Goal: Task Accomplishment & Management: Manage account settings

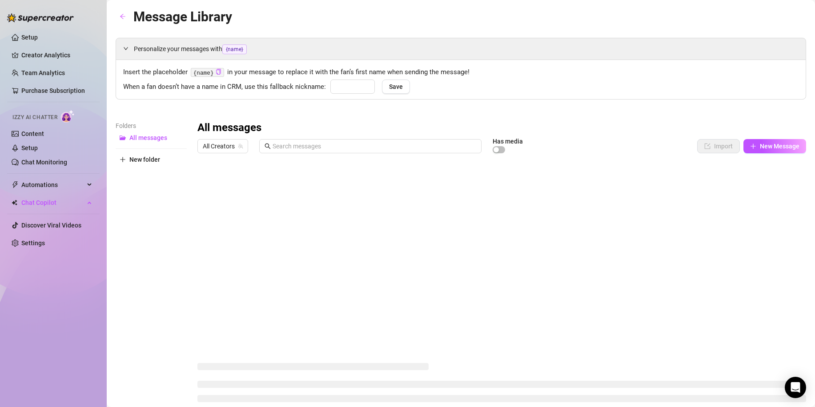
type input "babe"
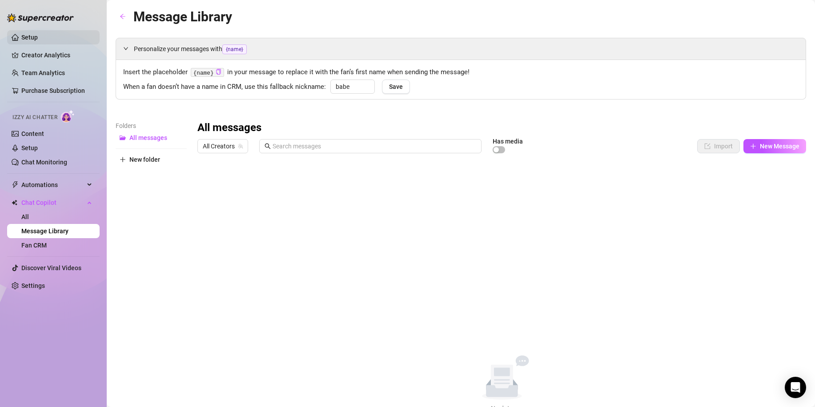
click at [38, 36] on link "Setup" at bounding box center [29, 37] width 16 height 7
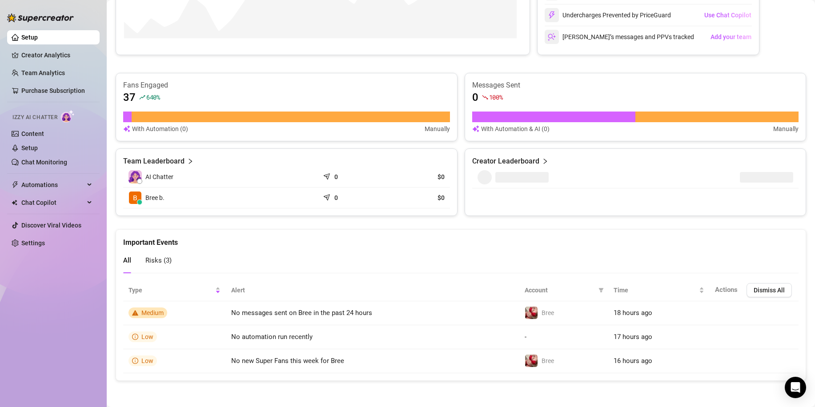
scroll to position [239, 0]
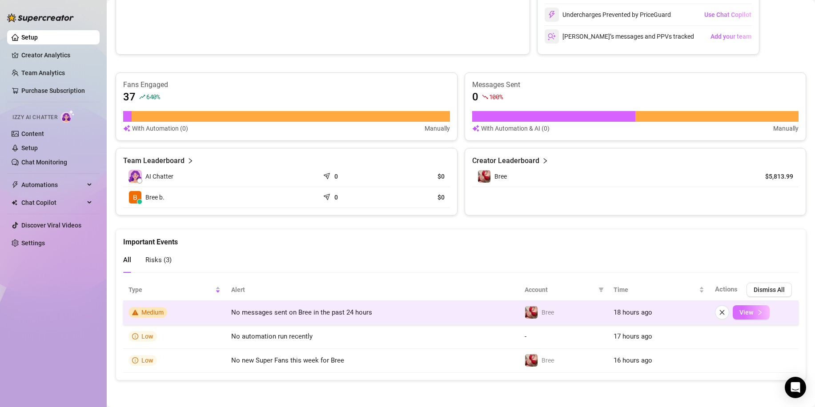
click at [750, 318] on button "View" at bounding box center [750, 312] width 37 height 14
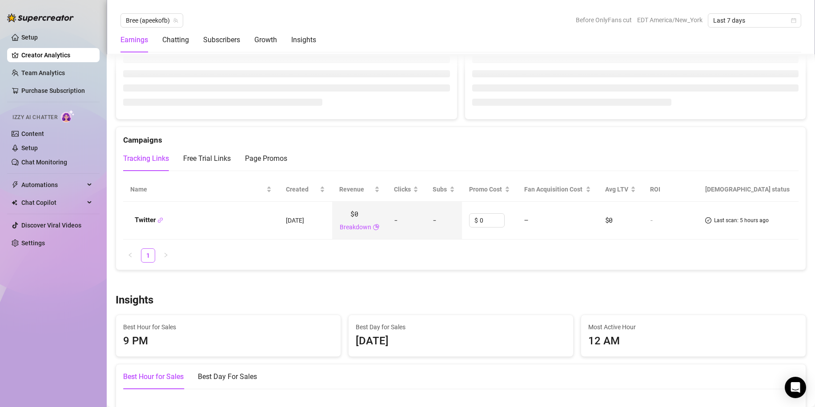
scroll to position [772, 0]
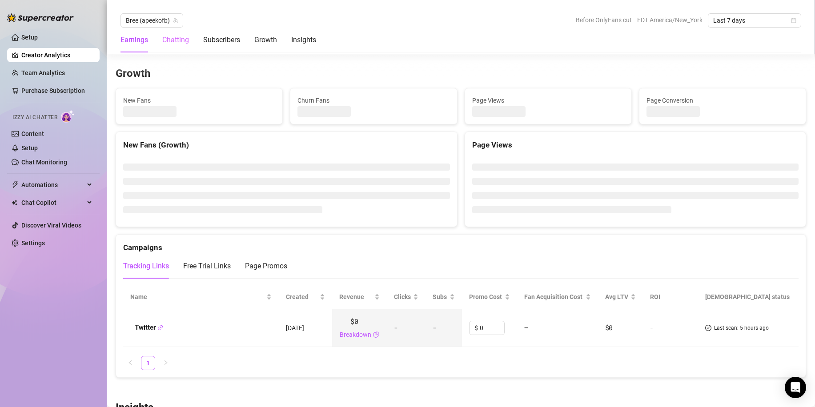
click at [187, 45] on div "Chatting" at bounding box center [175, 40] width 27 height 25
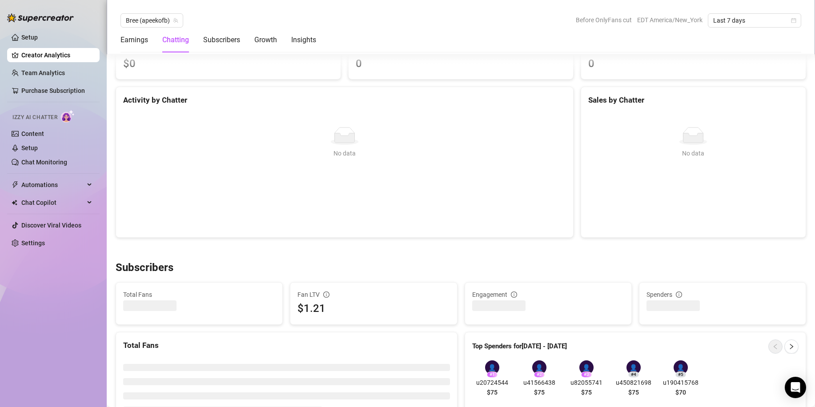
scroll to position [292, 0]
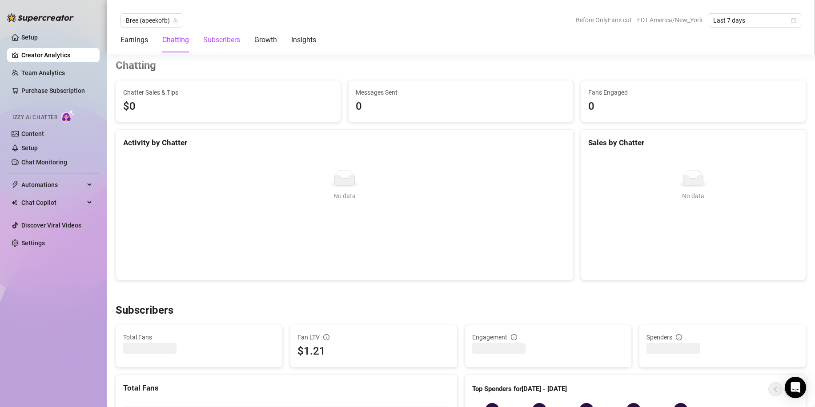
click at [216, 39] on div "Subscribers" at bounding box center [221, 40] width 37 height 11
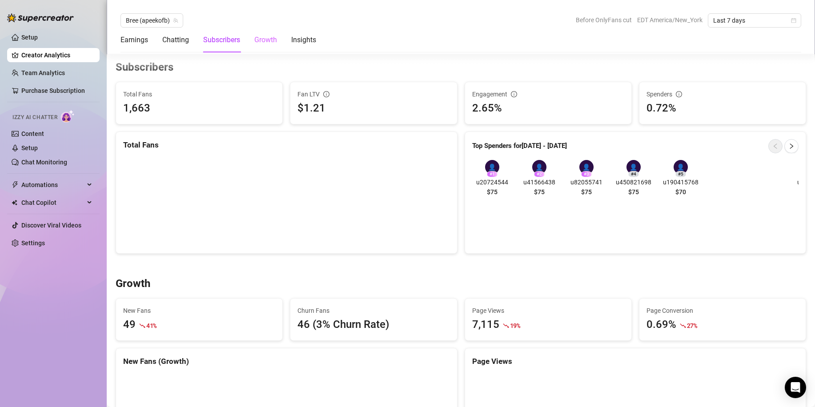
scroll to position [558, 0]
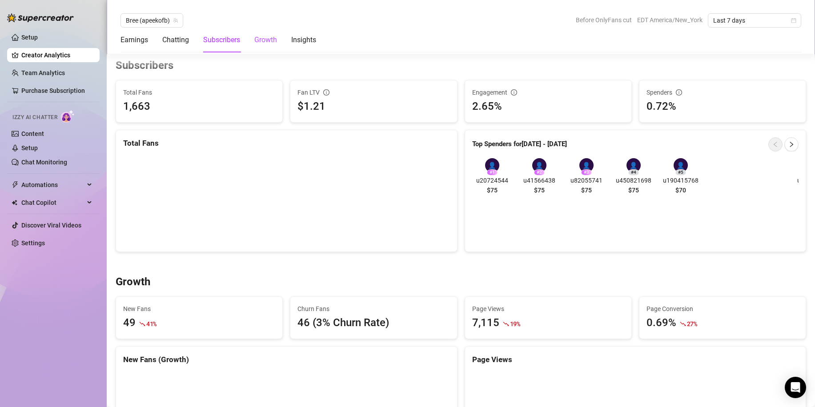
click at [264, 39] on div "Growth" at bounding box center [265, 40] width 23 height 11
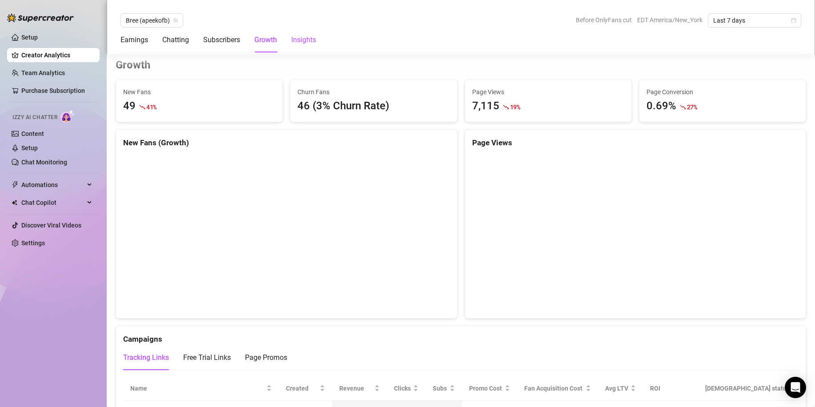
click at [297, 41] on div "Insights" at bounding box center [303, 40] width 25 height 11
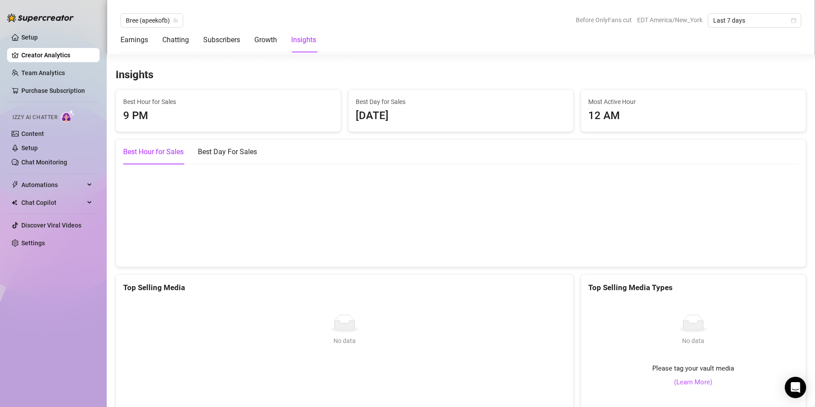
scroll to position [1209, 0]
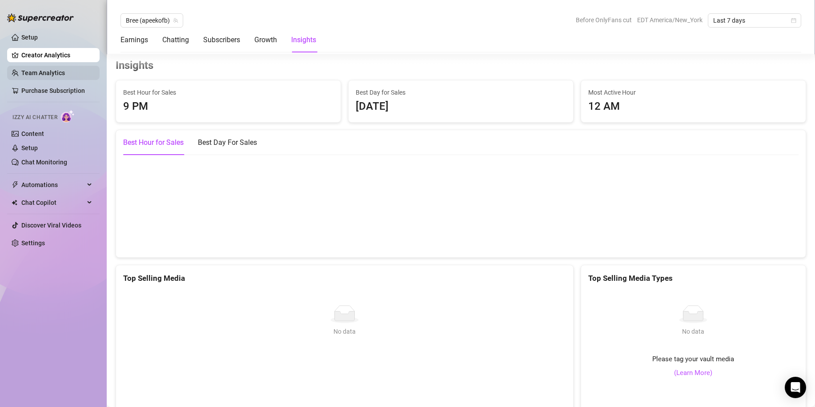
click at [65, 75] on link "Team Analytics" at bounding box center [43, 72] width 44 height 7
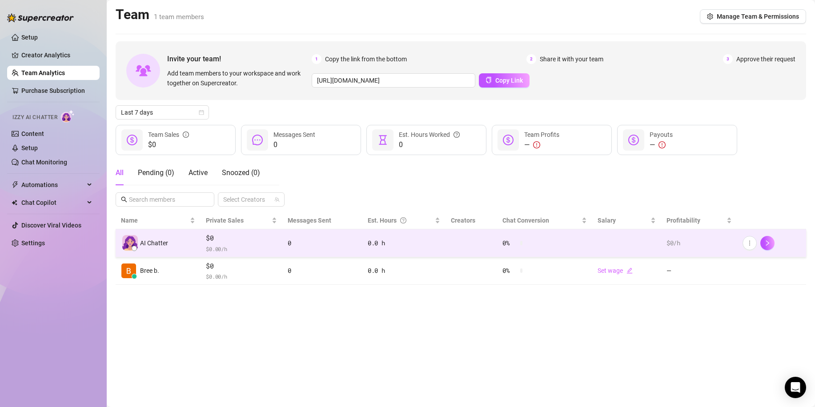
click at [411, 248] on td "0.0 h" at bounding box center [403, 243] width 83 height 28
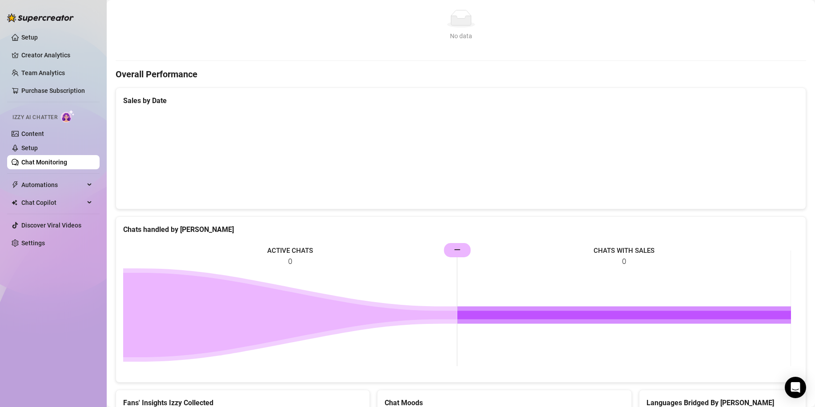
scroll to position [130, 0]
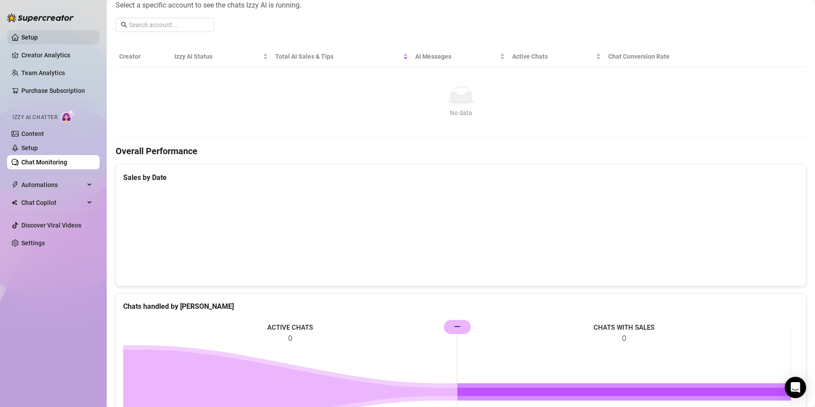
click at [38, 41] on link "Setup" at bounding box center [29, 37] width 16 height 7
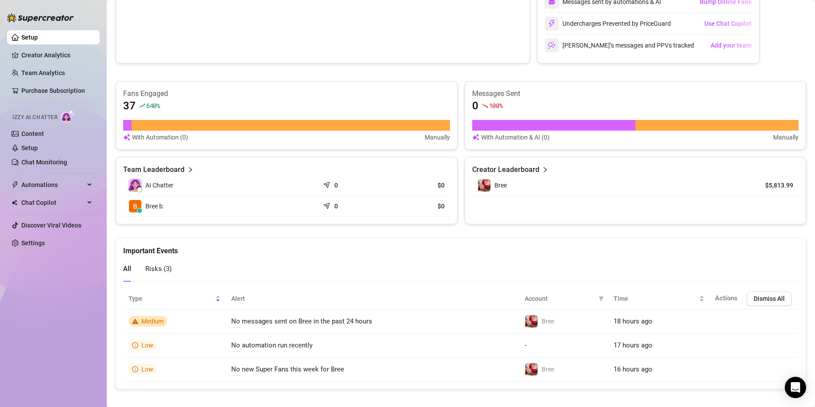
scroll to position [239, 0]
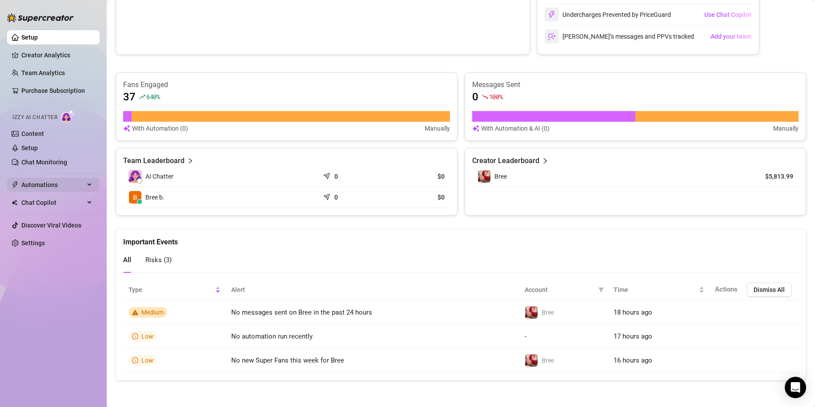
click at [36, 191] on span "Automations" at bounding box center [52, 185] width 63 height 14
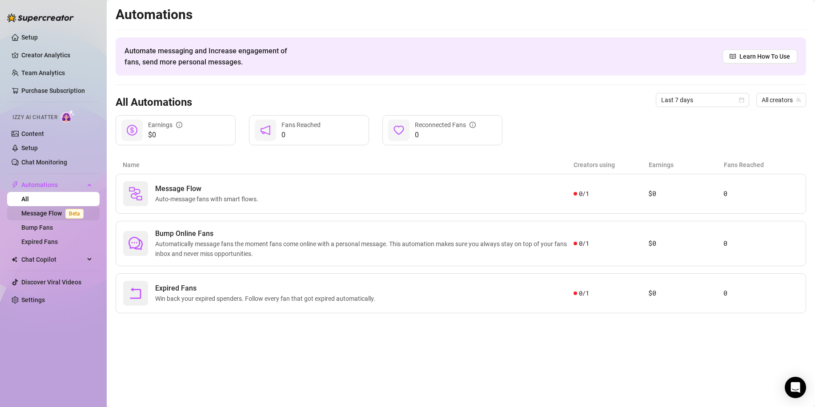
click at [38, 216] on link "Message Flow Beta" at bounding box center [54, 213] width 66 height 7
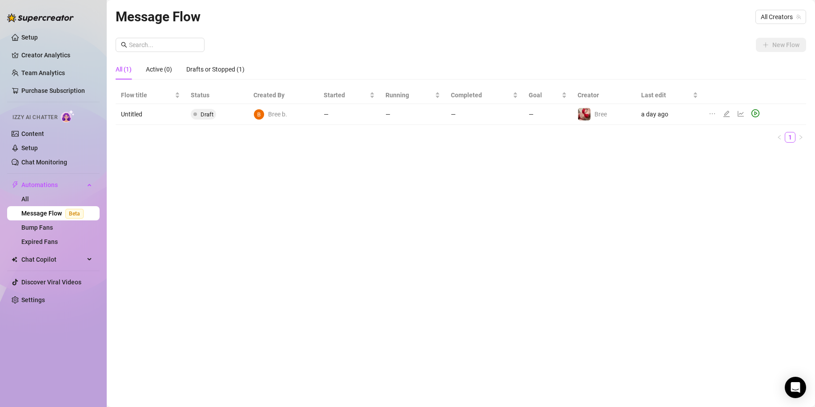
click at [228, 114] on td "Draft" at bounding box center [216, 114] width 63 height 21
click at [755, 112] on icon "play-circle" at bounding box center [755, 113] width 8 height 8
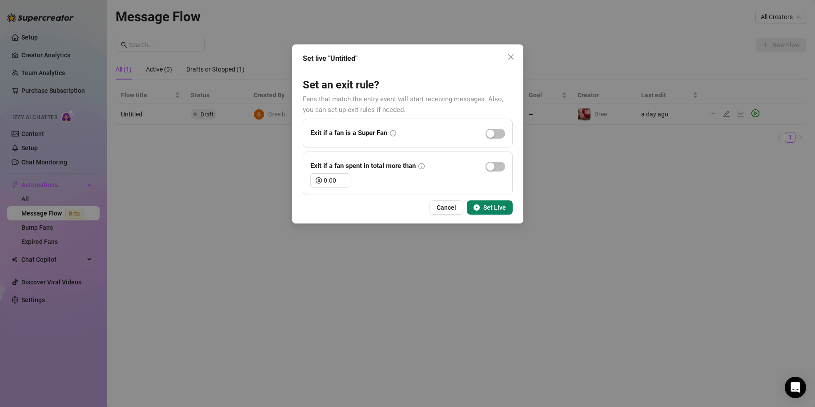
click at [446, 208] on span "Cancel" at bounding box center [446, 207] width 20 height 7
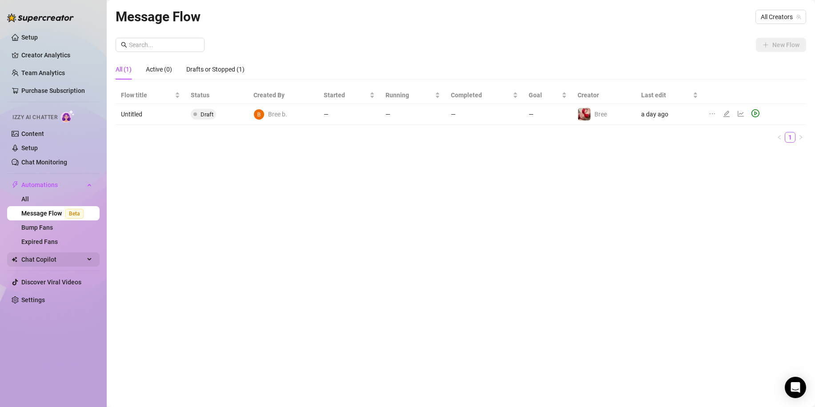
click at [66, 258] on span "Chat Copilot" at bounding box center [52, 259] width 63 height 14
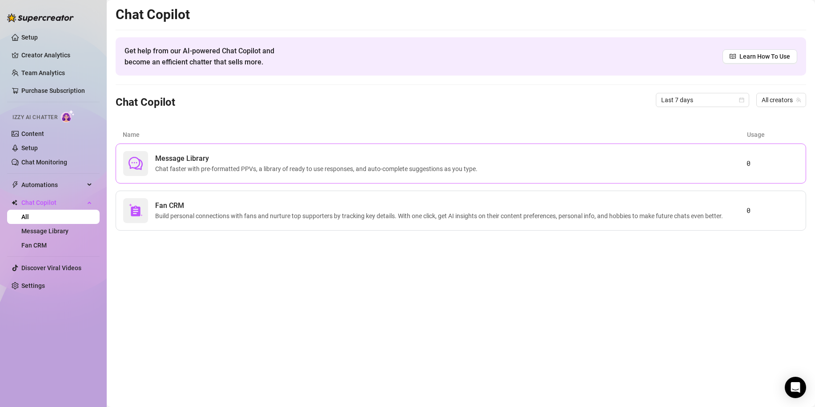
click at [436, 168] on span "Chat faster with pre-formatted PPVs, a library of ready to use responses, and a…" at bounding box center [318, 169] width 326 height 10
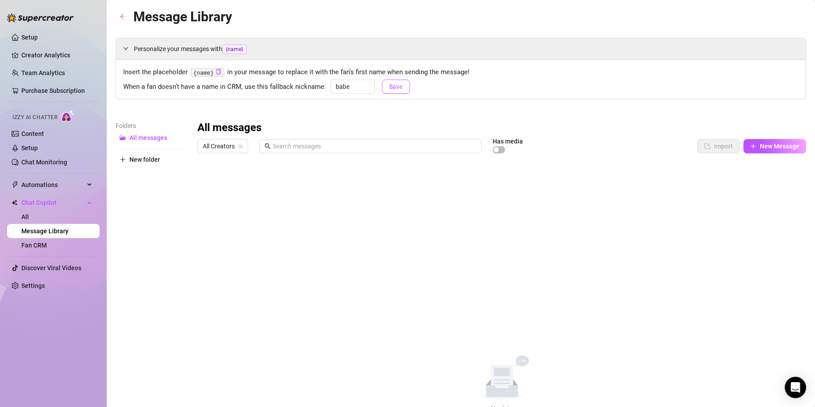
click at [400, 89] on span "Save" at bounding box center [396, 86] width 14 height 7
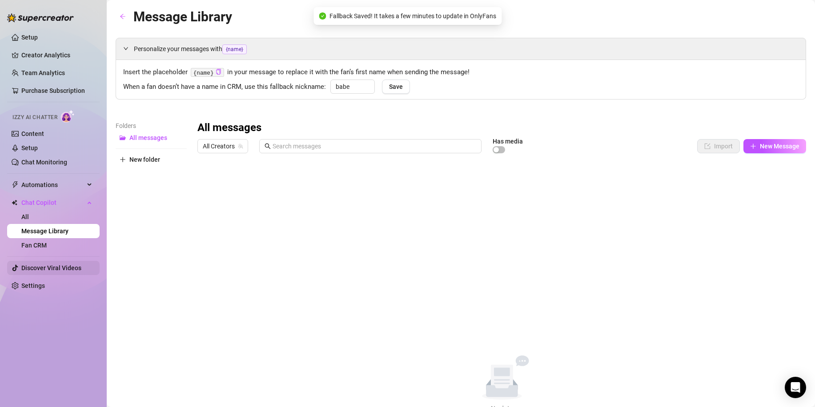
click at [61, 267] on link "Discover Viral Videos" at bounding box center [51, 267] width 60 height 7
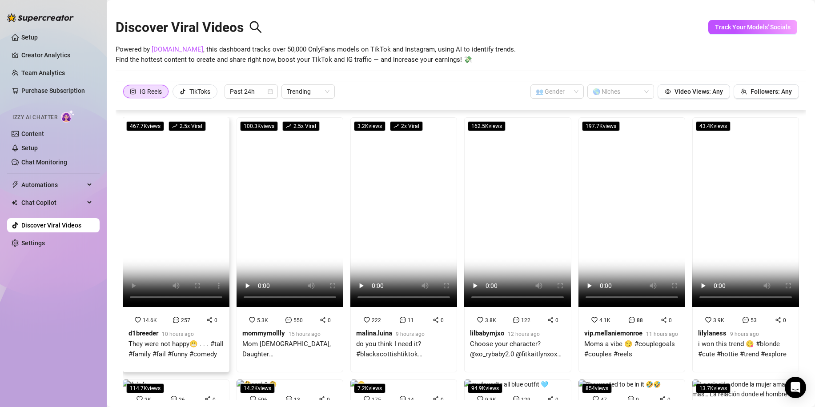
click at [161, 239] on video at bounding box center [176, 212] width 107 height 190
click at [44, 135] on link "Content" at bounding box center [32, 133] width 23 height 7
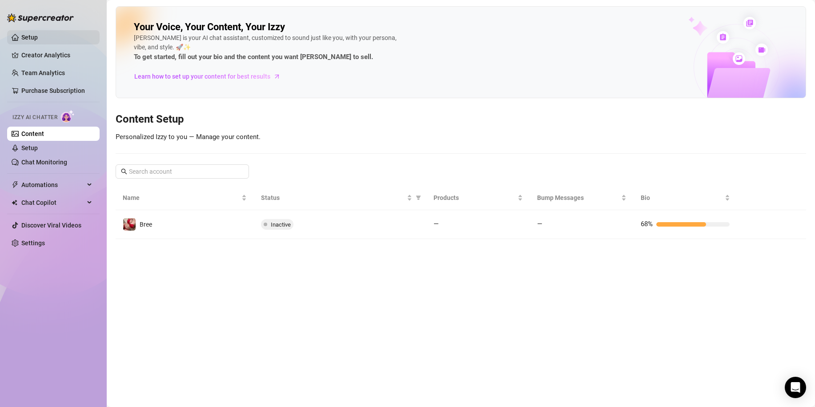
click at [38, 35] on link "Setup" at bounding box center [29, 37] width 16 height 7
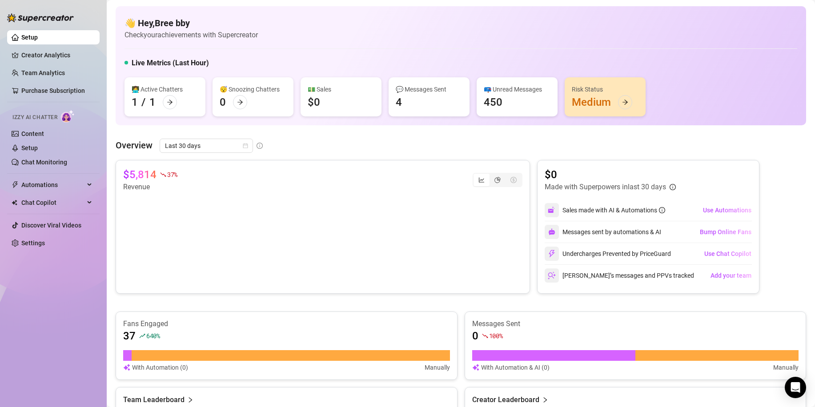
click at [534, 99] on div "📪 Unread Messages 450" at bounding box center [516, 96] width 81 height 39
click at [628, 100] on div at bounding box center [625, 102] width 14 height 14
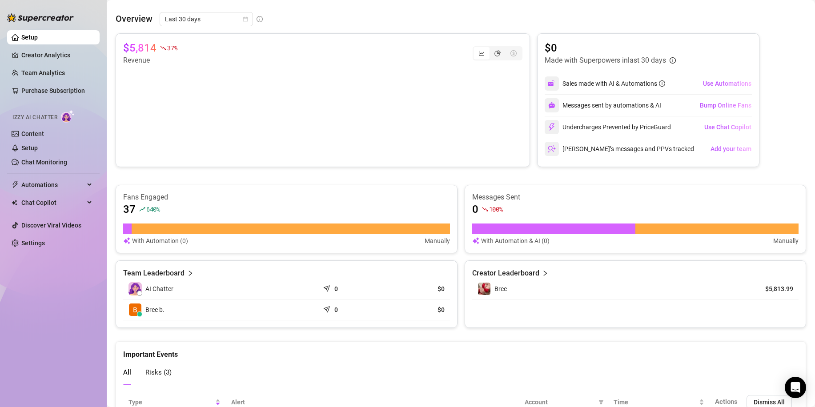
scroll to position [239, 0]
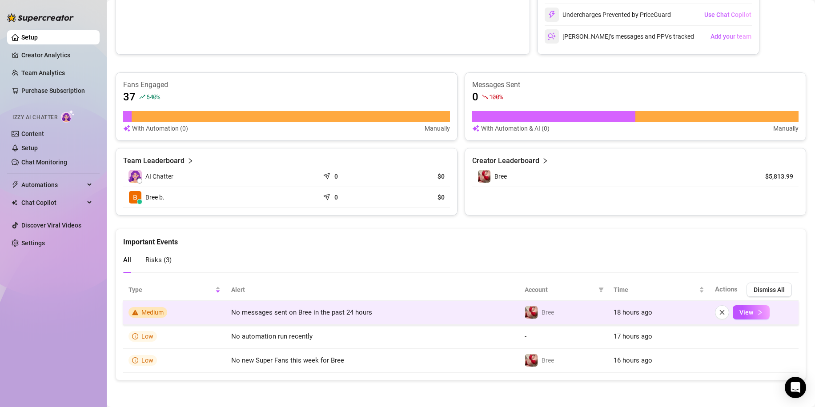
click at [365, 311] on span "No messages sent on Bree in the past 24 hours" at bounding box center [301, 312] width 141 height 8
click at [719, 315] on icon "close" at bounding box center [722, 312] width 6 height 6
click at [746, 316] on button "View" at bounding box center [750, 312] width 37 height 14
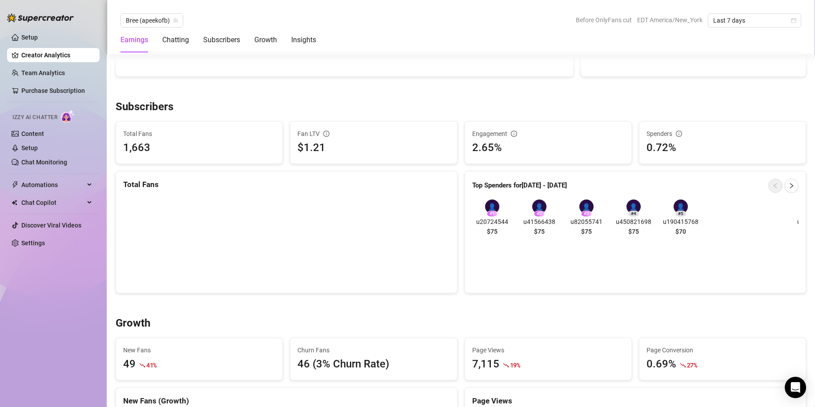
scroll to position [550, 0]
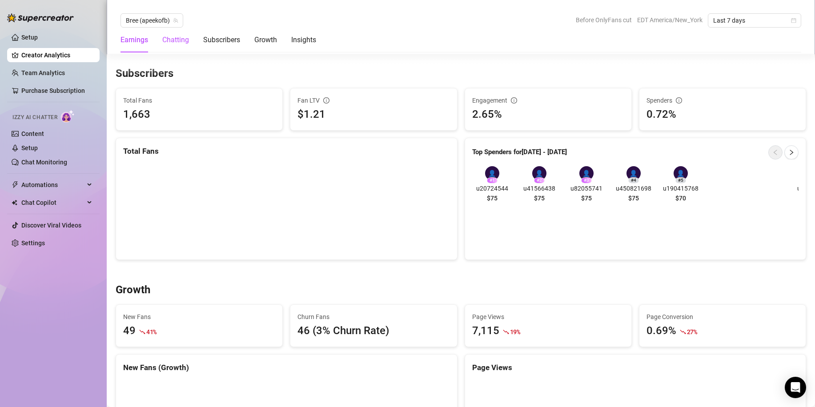
click at [178, 35] on div "Chatting" at bounding box center [175, 40] width 27 height 11
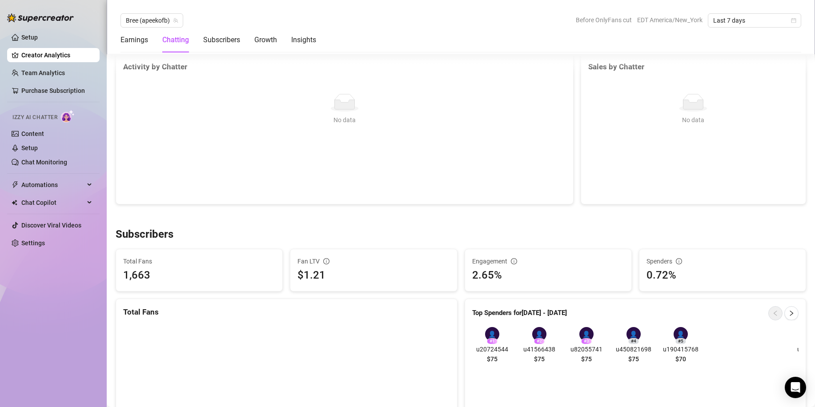
scroll to position [313, 0]
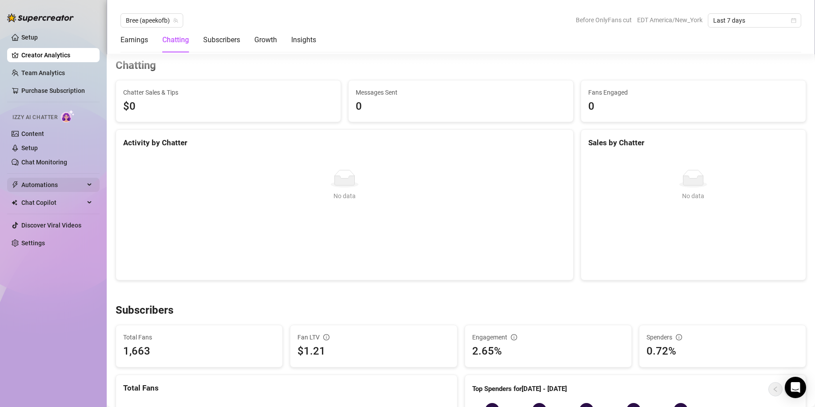
click at [52, 188] on span "Automations" at bounding box center [52, 185] width 63 height 14
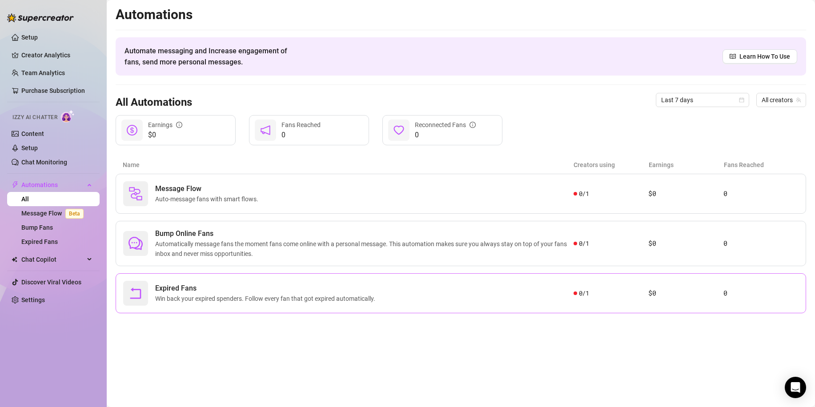
click at [173, 296] on span "Win back your expired spenders. Follow every fan that got expired automatically." at bounding box center [267, 299] width 224 height 10
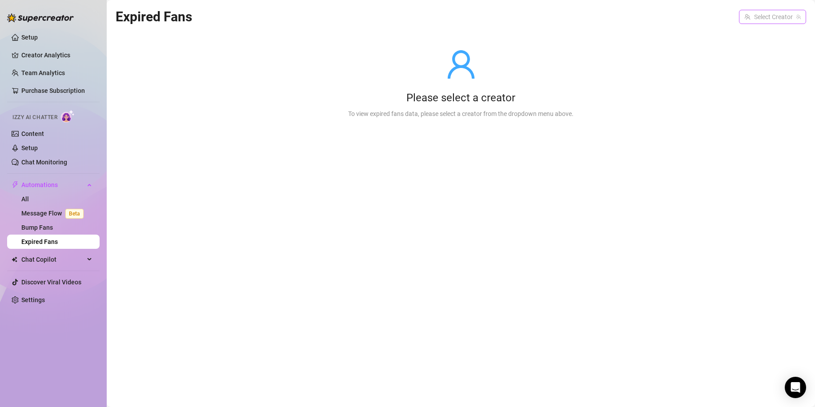
click at [749, 13] on input "search" at bounding box center [768, 16] width 48 height 13
click at [774, 43] on div "Bree ( apeekofb )" at bounding box center [775, 35] width 75 height 19
click at [774, 36] on div "Bree ( apeekofb )" at bounding box center [775, 35] width 60 height 11
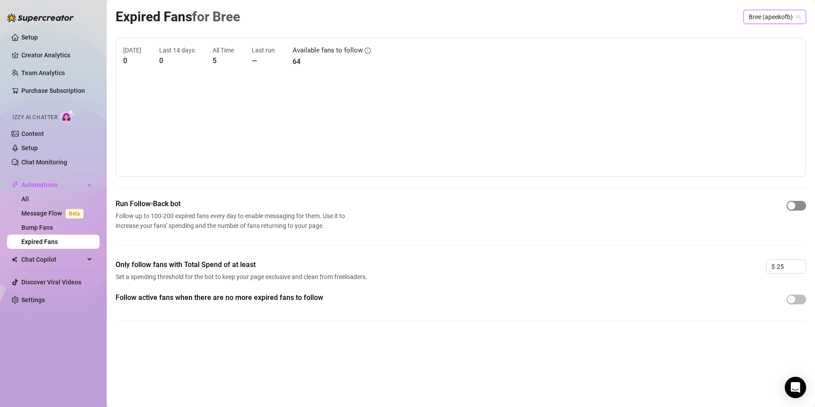
click at [790, 208] on div "button" at bounding box center [791, 206] width 8 height 8
click at [448, 220] on div "Run Follow-Back bot Follow up to 100-200 expired fans every day to enable messa…" at bounding box center [461, 215] width 690 height 32
click at [51, 231] on link "Bump Fans" at bounding box center [37, 227] width 32 height 7
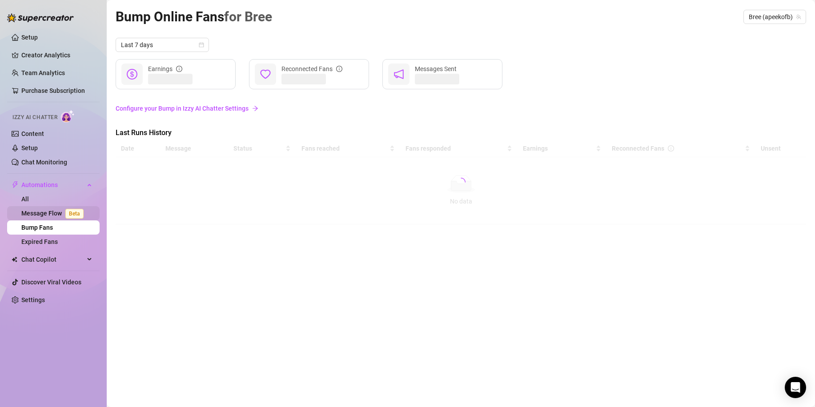
click at [36, 212] on link "Message Flow Beta" at bounding box center [54, 213] width 66 height 7
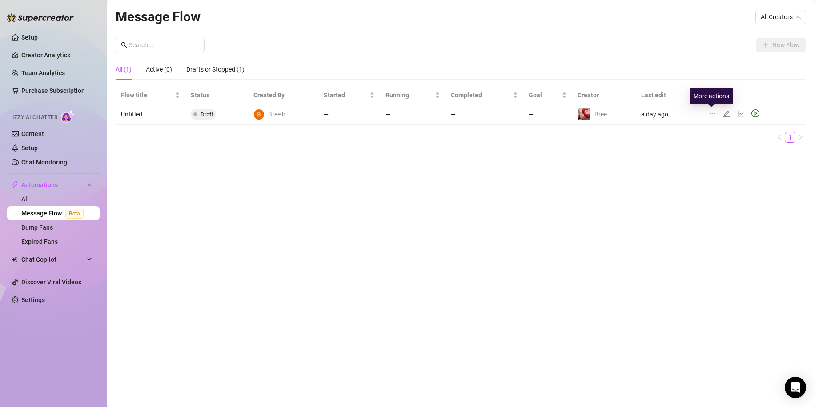
click at [713, 112] on icon "ellipsis" at bounding box center [711, 113] width 7 height 7
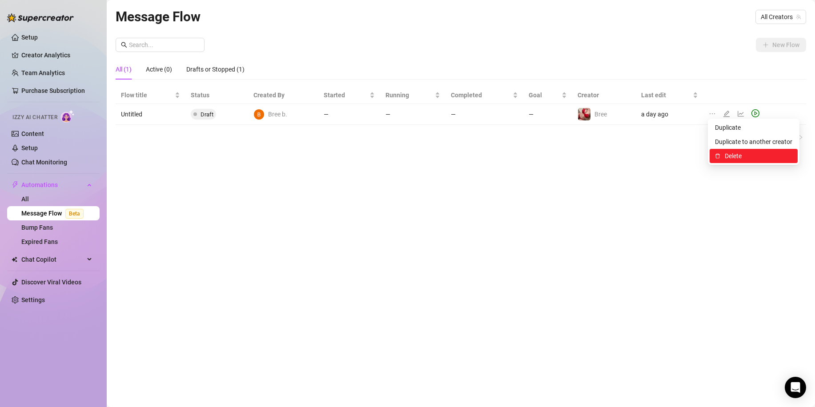
click at [733, 150] on li "Delete" at bounding box center [753, 156] width 88 height 14
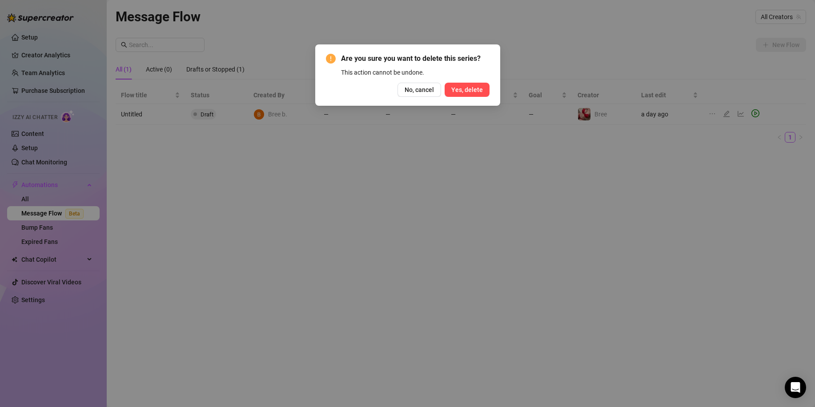
click at [472, 89] on span "Yes, delete" at bounding box center [467, 89] width 32 height 7
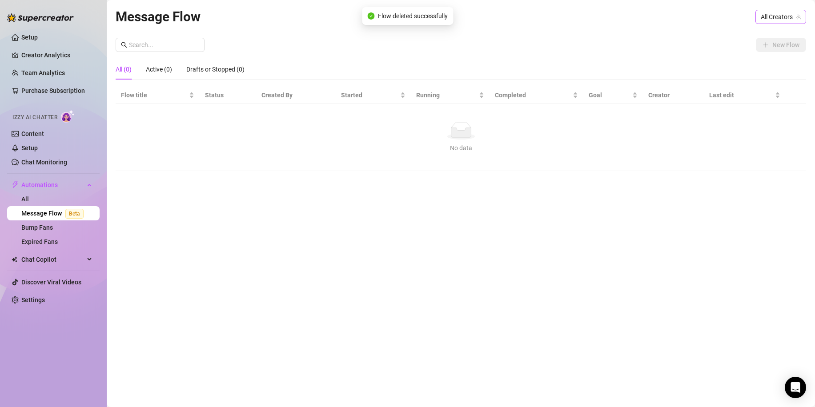
click at [784, 20] on span "All Creators" at bounding box center [780, 16] width 40 height 13
click at [768, 43] on div "Bree ( apeekofb )" at bounding box center [768, 49] width 71 height 15
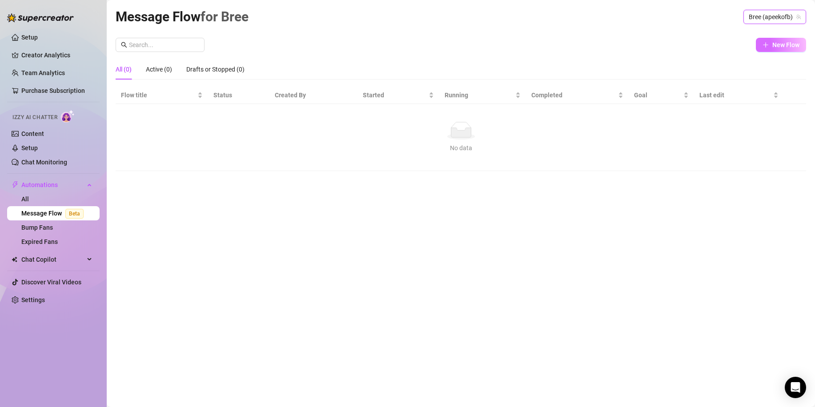
click at [775, 48] on span "New Flow" at bounding box center [785, 44] width 27 height 7
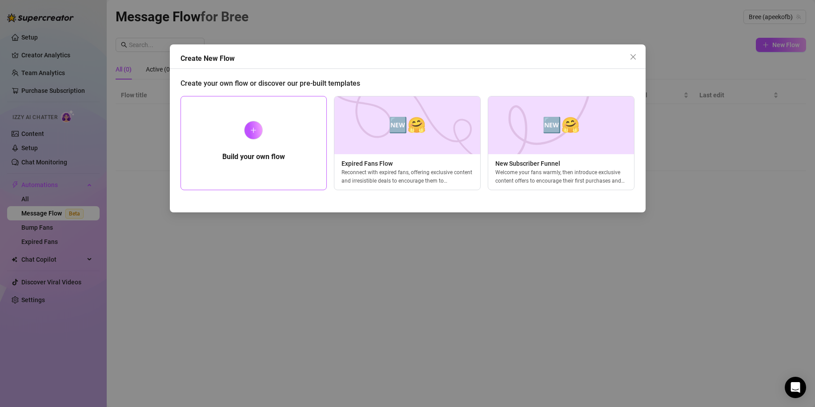
click at [221, 132] on div "Build your own flow" at bounding box center [253, 143] width 147 height 94
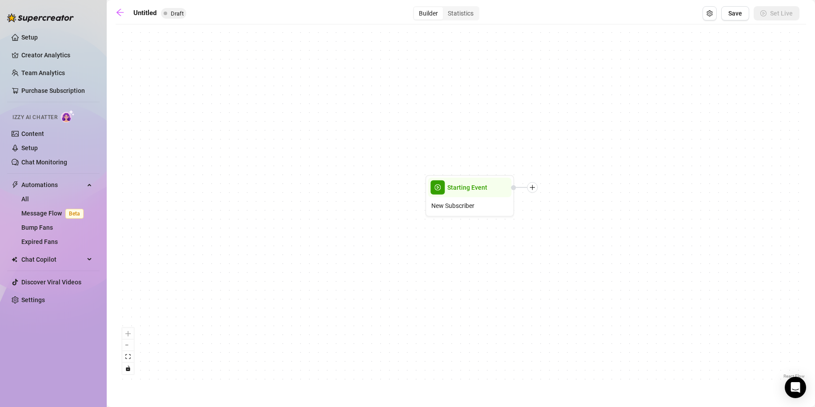
click at [114, 8] on main "Untitled Draft Builder Statistics Save Set Live Starting Event New Subscriber R…" at bounding box center [461, 203] width 708 height 407
click at [122, 10] on icon "arrow-left" at bounding box center [120, 12] width 9 height 9
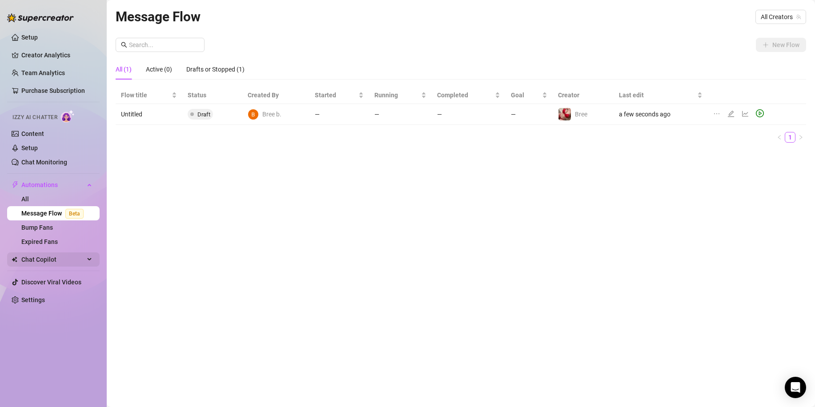
click at [48, 256] on span "Chat Copilot" at bounding box center [52, 259] width 63 height 14
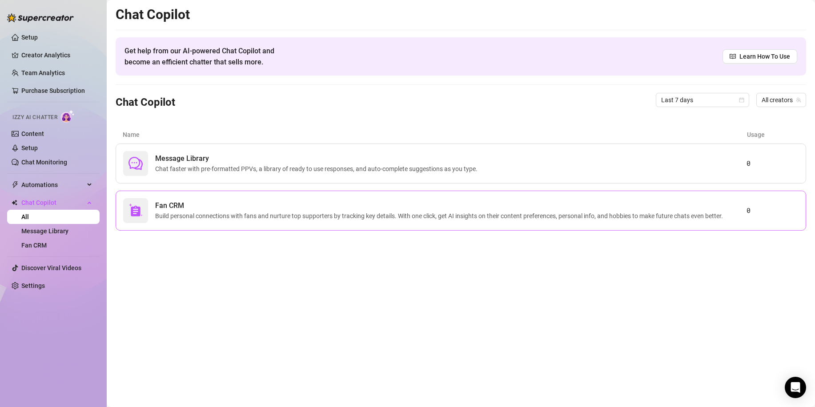
click at [241, 218] on span "Build personal connections with fans and nurture top supporters by tracking key…" at bounding box center [440, 216] width 571 height 10
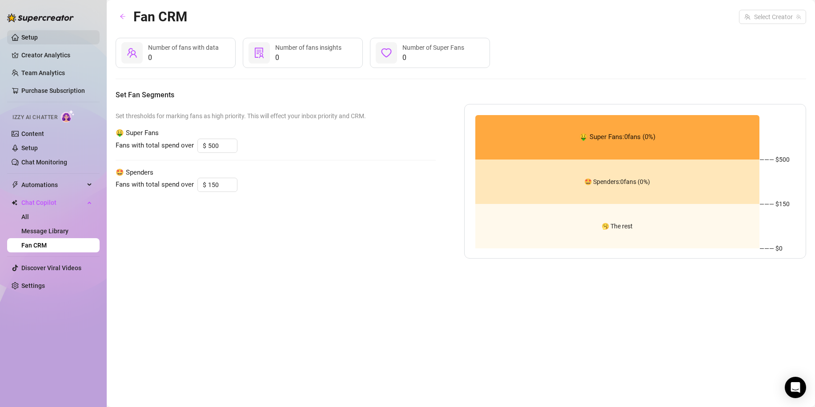
click at [38, 34] on link "Setup" at bounding box center [29, 37] width 16 height 7
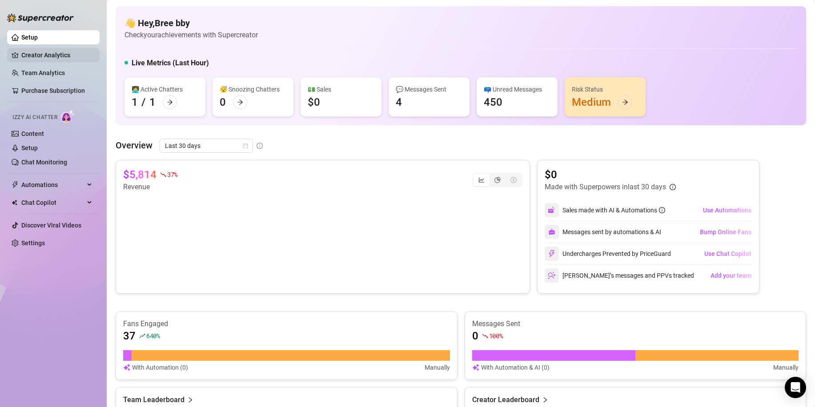
click at [76, 52] on link "Creator Analytics" at bounding box center [56, 55] width 71 height 14
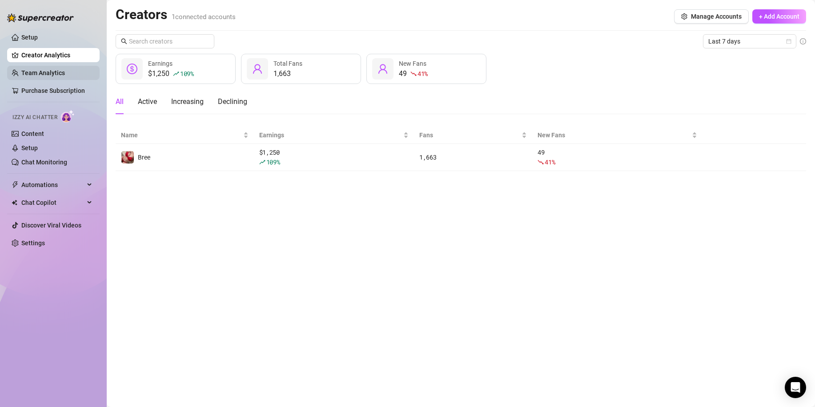
click at [65, 69] on link "Team Analytics" at bounding box center [43, 72] width 44 height 7
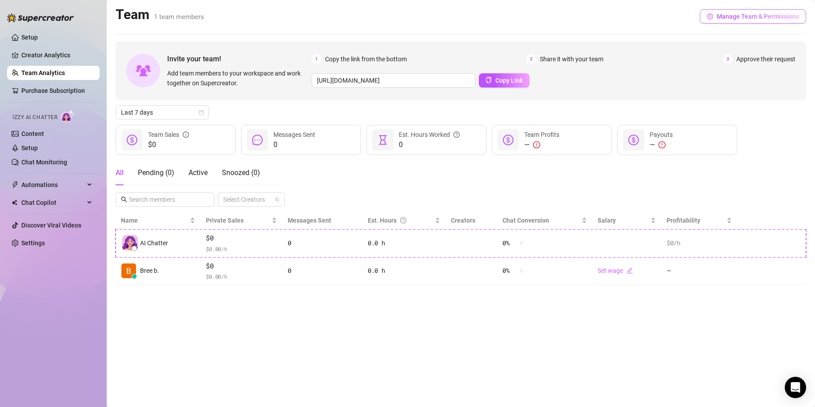
click at [720, 15] on span "Manage Team & Permissions" at bounding box center [757, 16] width 82 height 7
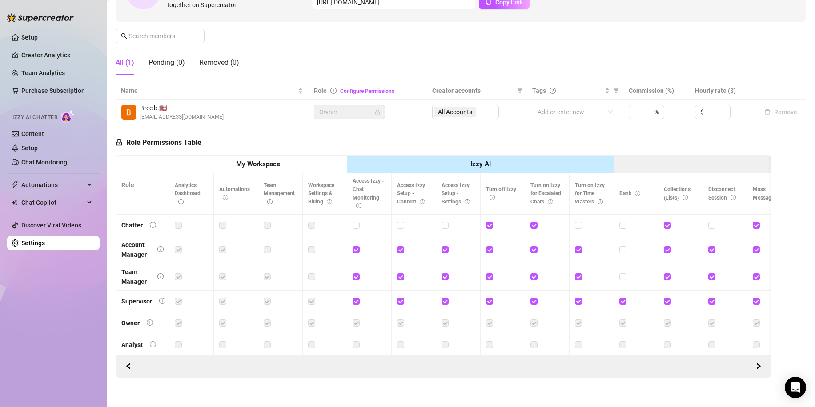
scroll to position [132, 0]
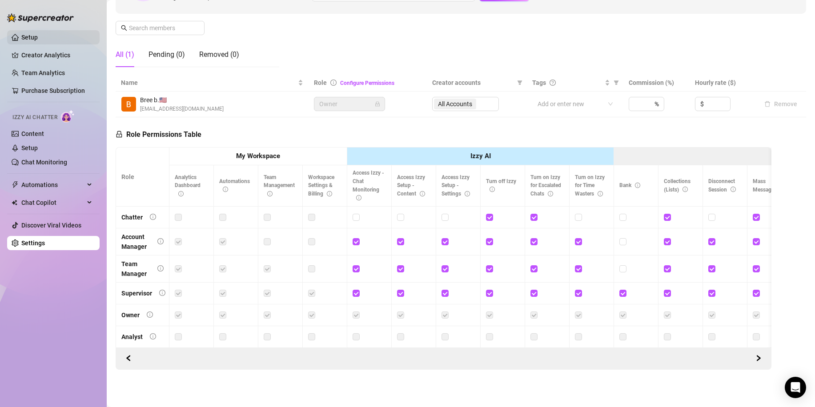
click at [38, 34] on link "Setup" at bounding box center [29, 37] width 16 height 7
